Goal: Navigation & Orientation: Find specific page/section

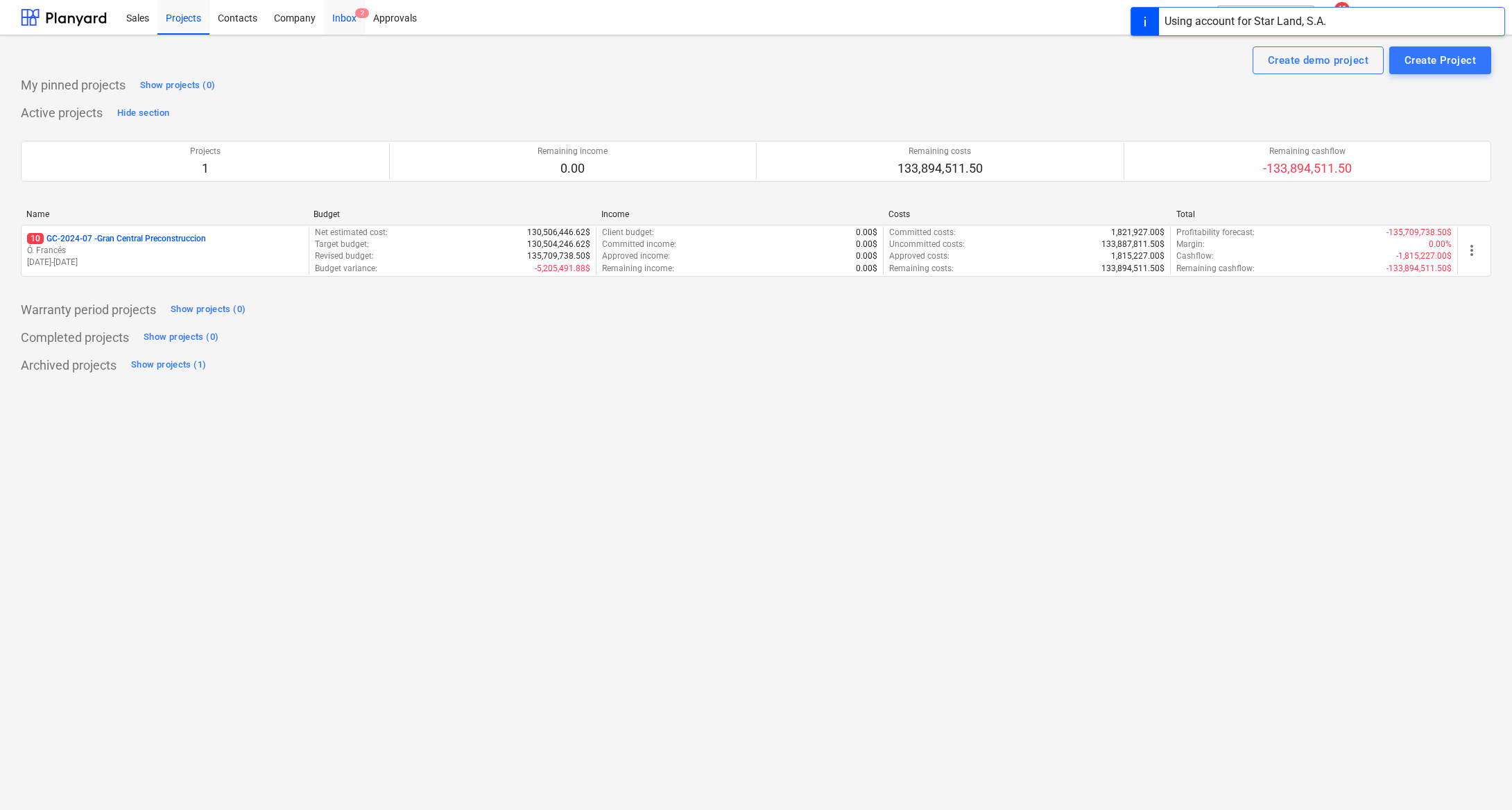
click at [344, 9] on div "Inbox 2" at bounding box center [343, 17] width 40 height 36
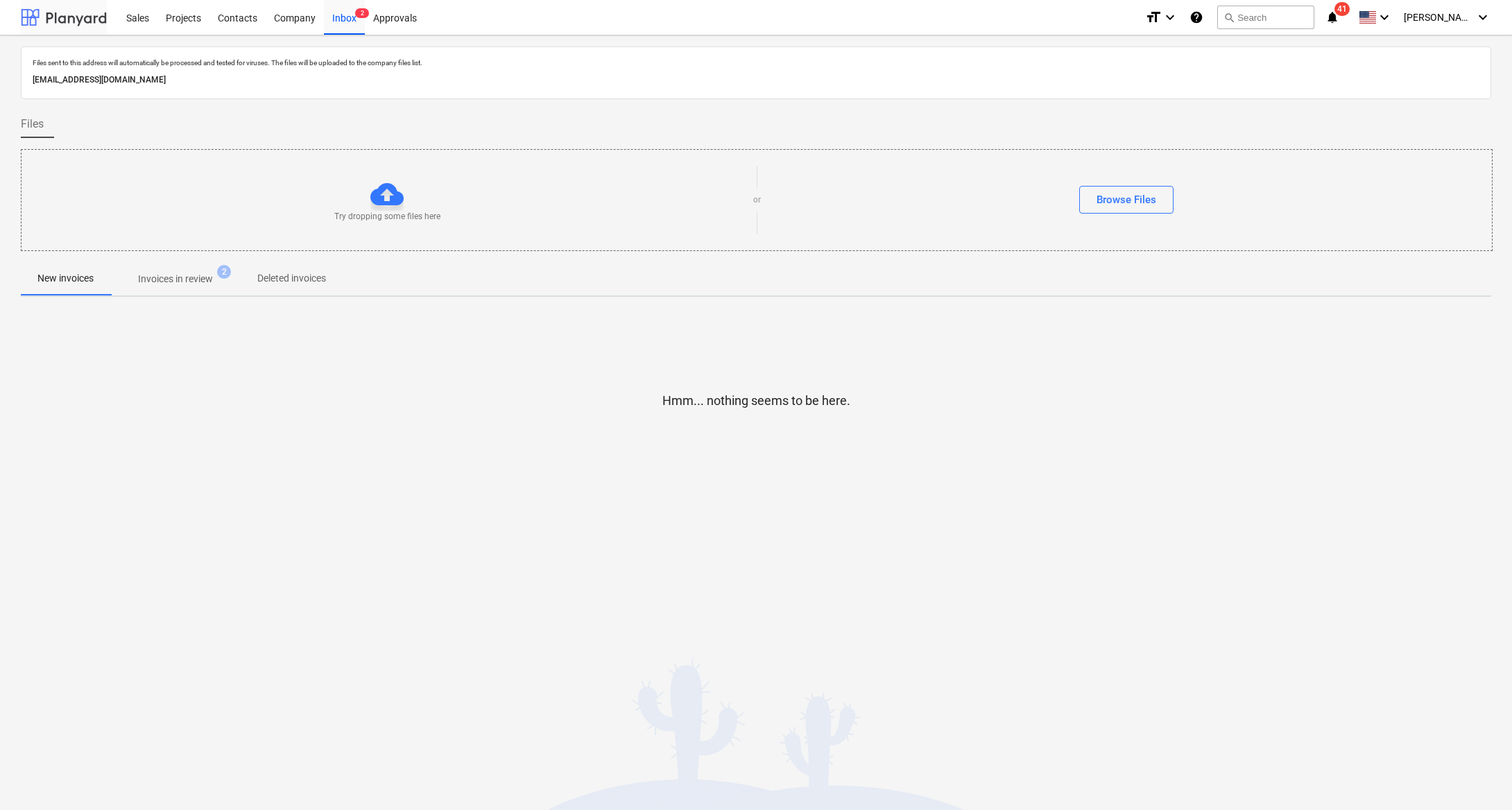
click at [92, 9] on div at bounding box center [63, 17] width 86 height 35
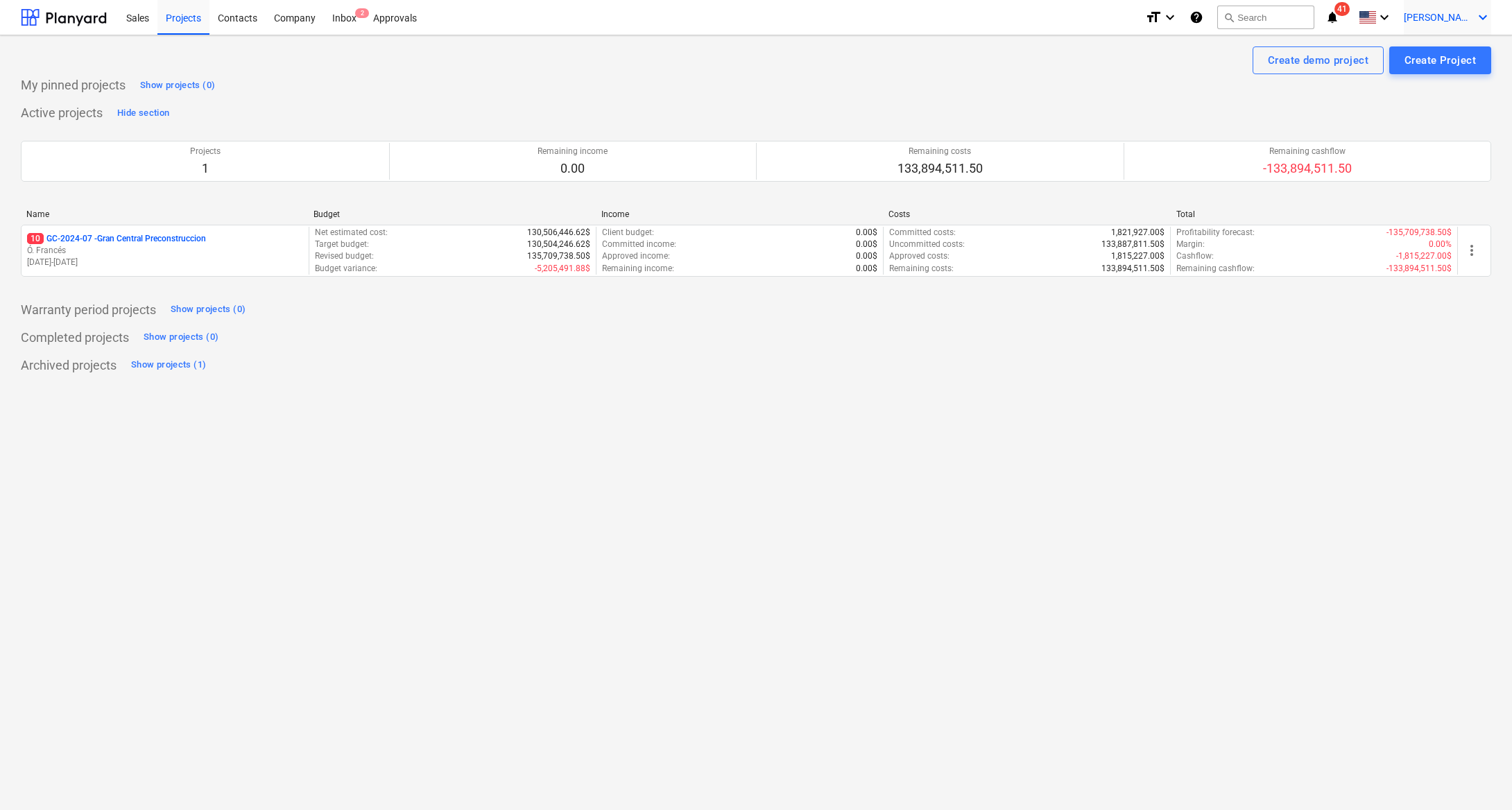
click at [1464, 13] on span "[PERSON_NAME]" at bounding box center [1438, 17] width 69 height 11
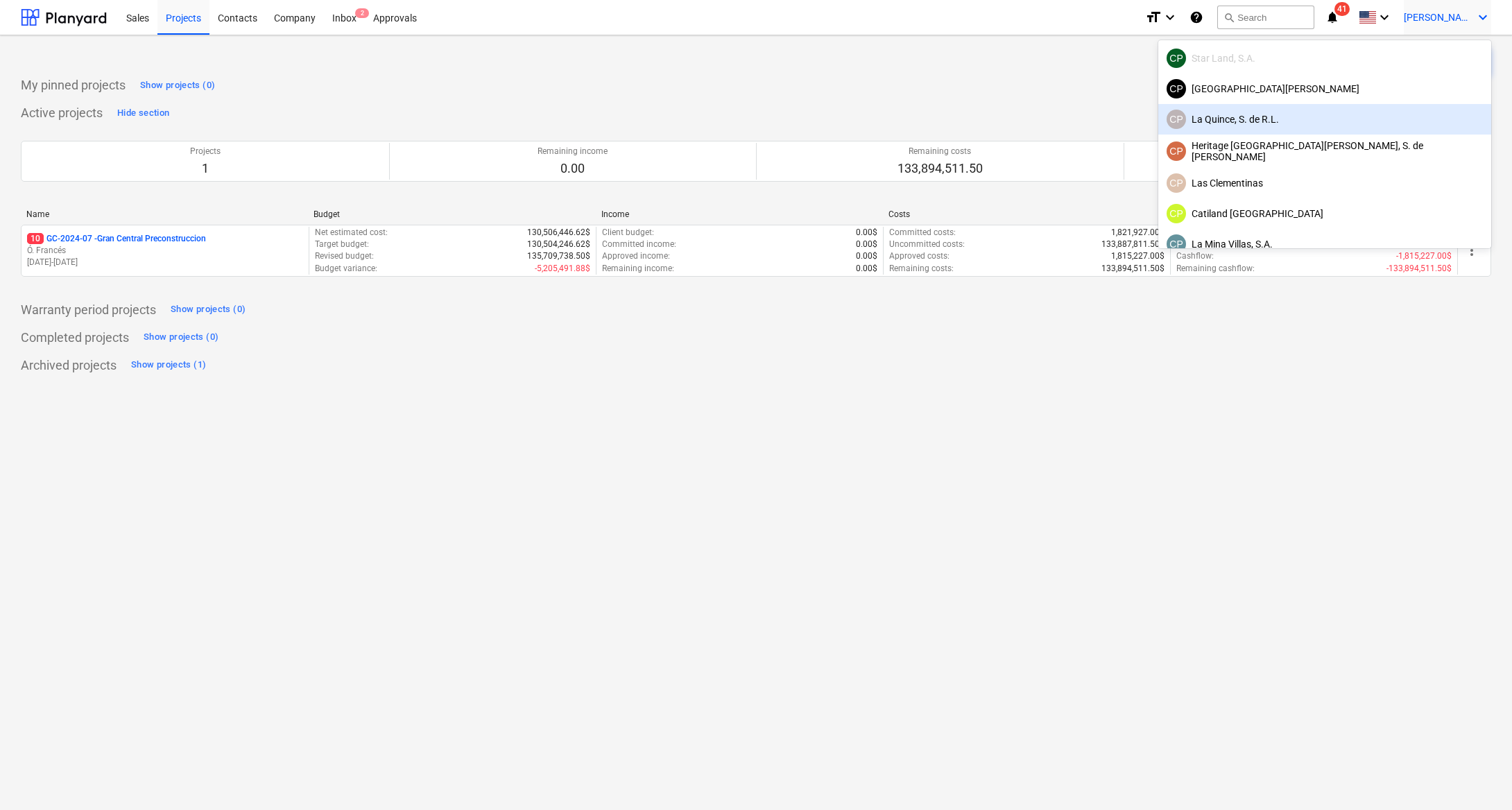
click at [1378, 115] on div "[PERSON_NAME], S. de [PERSON_NAME]" at bounding box center [1324, 119] width 316 height 20
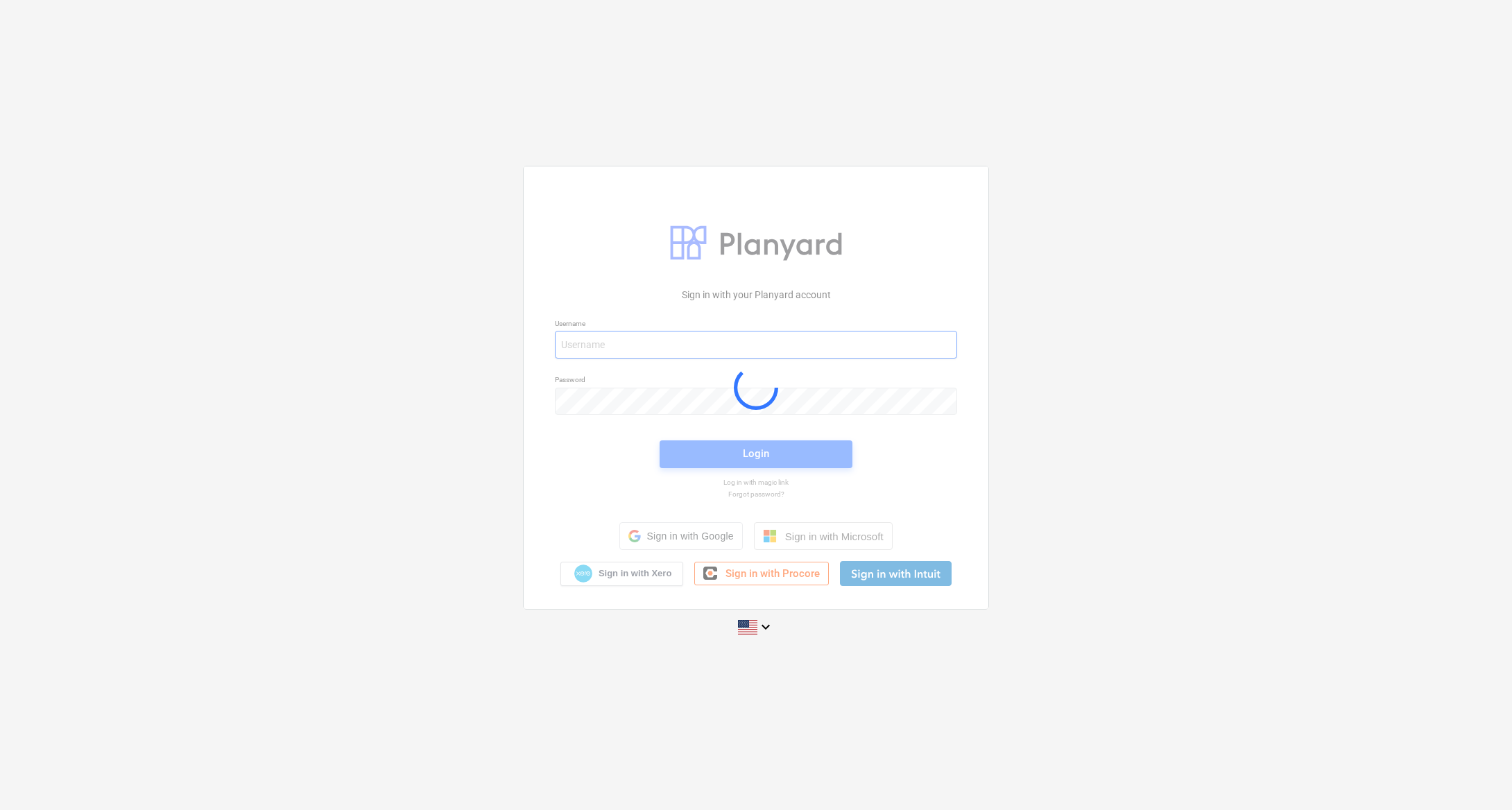
type input "[PERSON_NAME][EMAIL_ADDRESS][DOMAIN_NAME]"
